Goal: Task Accomplishment & Management: Manage account settings

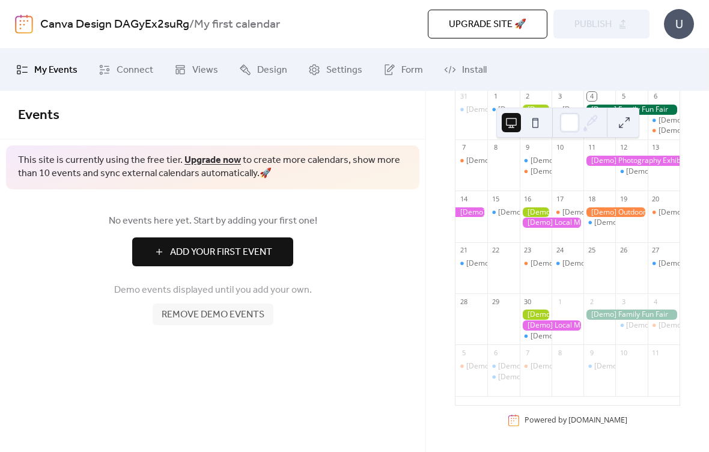
scroll to position [141, 0]
click at [215, 314] on span "Remove demo events" at bounding box center [213, 315] width 103 height 14
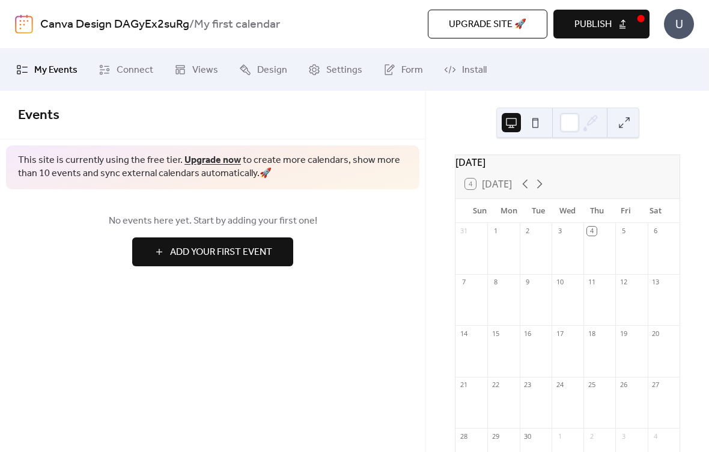
scroll to position [0, 0]
click at [465, 67] on span "Install" at bounding box center [474, 70] width 25 height 14
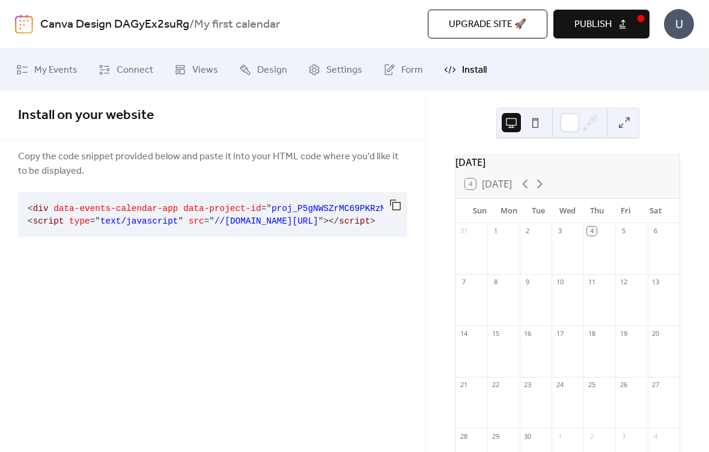
click at [335, 70] on span "Settings" at bounding box center [344, 70] width 36 height 14
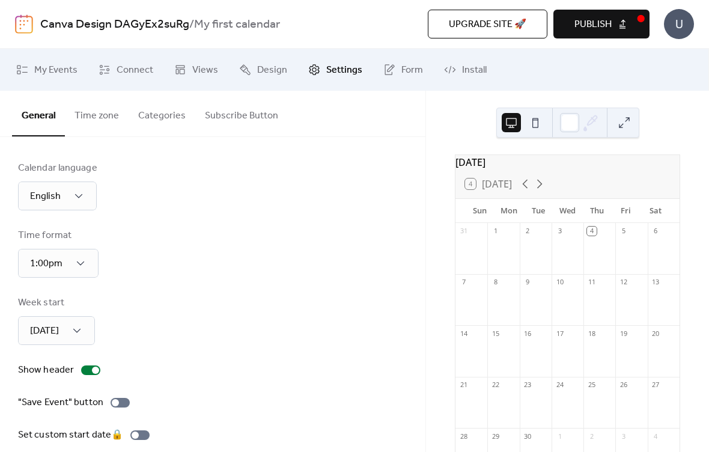
scroll to position [-2, 0]
click at [272, 55] on link "Design" at bounding box center [263, 70] width 66 height 32
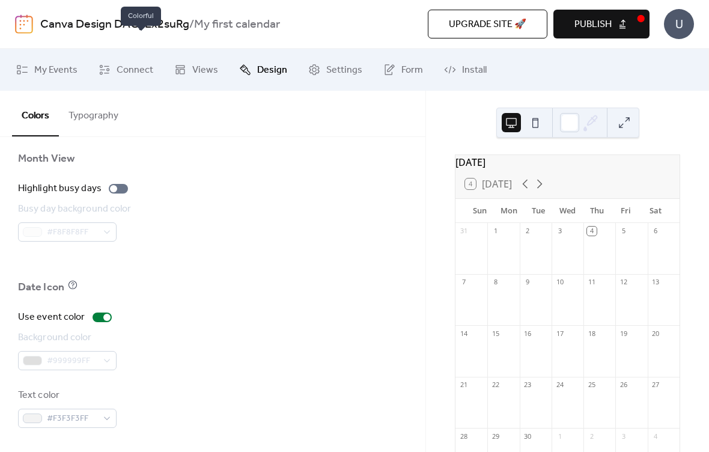
scroll to position [850, 0]
click at [121, 187] on div at bounding box center [118, 189] width 19 height 10
click at [220, 61] on link "Views" at bounding box center [196, 70] width 62 height 32
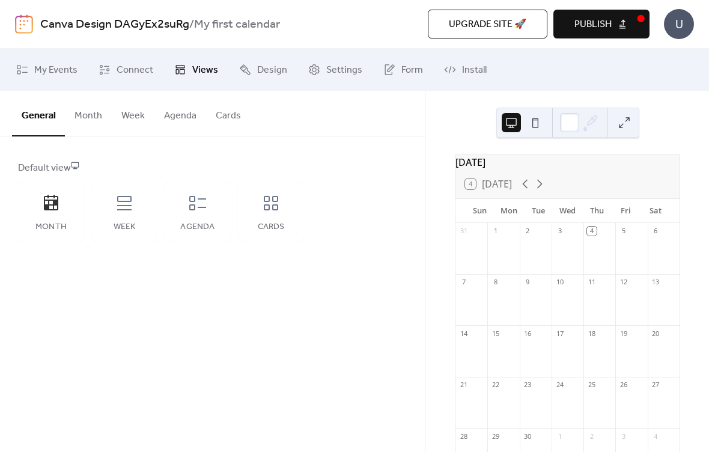
click at [199, 220] on div "Agenda" at bounding box center [198, 212] width 66 height 60
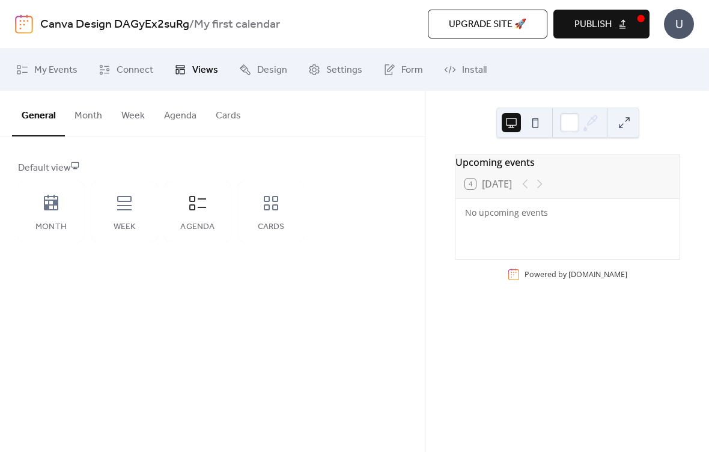
click at [264, 215] on div "Cards" at bounding box center [271, 212] width 66 height 60
click at [138, 202] on div "Week" at bounding box center [124, 212] width 66 height 60
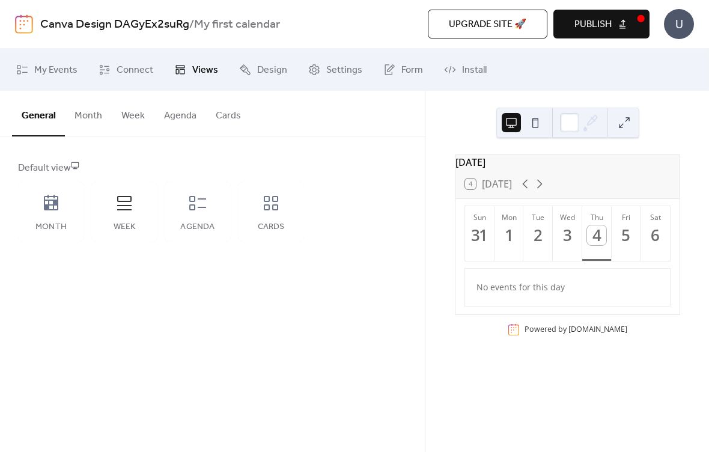
click at [55, 222] on div "Month" at bounding box center [51, 227] width 42 height 10
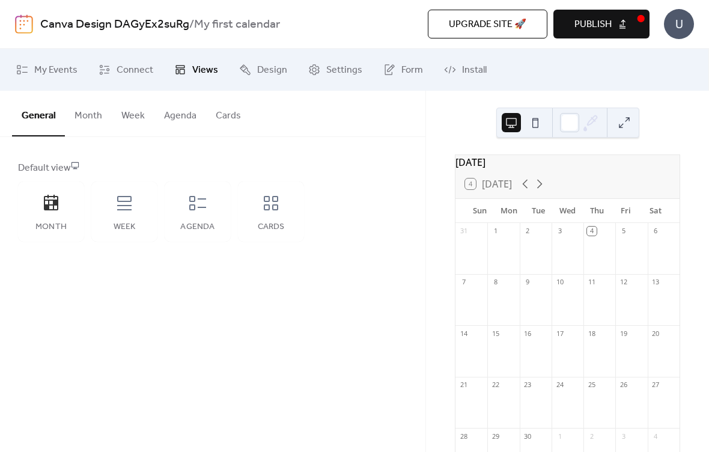
click at [143, 66] on span "Connect" at bounding box center [135, 70] width 37 height 14
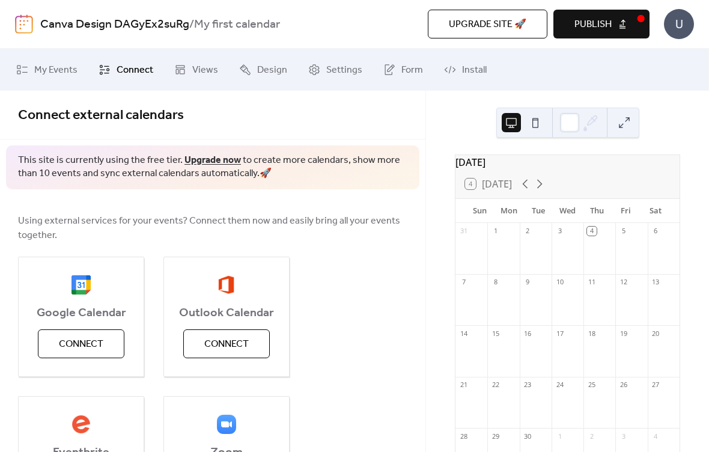
scroll to position [-1, 0]
click at [62, 63] on span "My Events" at bounding box center [55, 70] width 43 height 14
